Goal: Navigation & Orientation: Find specific page/section

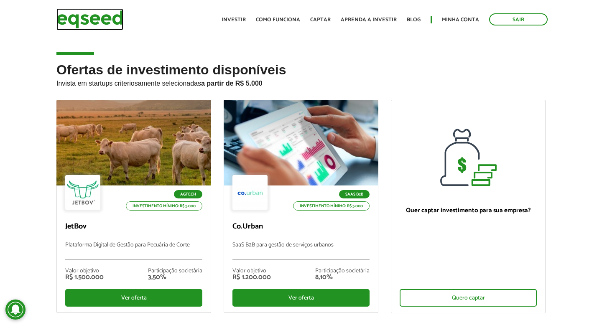
click at [106, 19] on img at bounding box center [89, 19] width 67 height 22
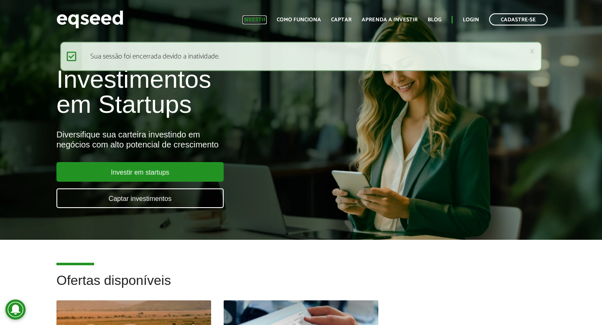
click at [263, 21] on link "Investir" at bounding box center [255, 19] width 24 height 5
